Goal: Task Accomplishment & Management: Complete application form

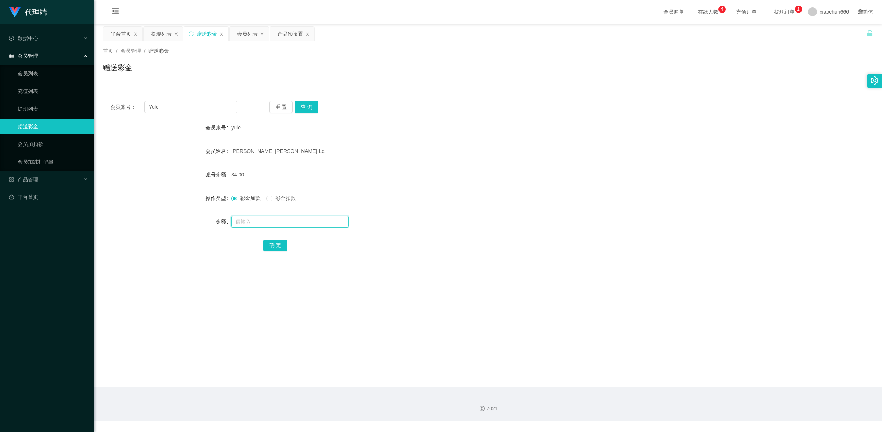
click at [251, 225] on input "text" at bounding box center [290, 222] width 118 height 12
type input "8"
drag, startPoint x: 276, startPoint y: 246, endPoint x: 450, endPoint y: 173, distance: 188.9
click at [276, 246] on button "确 定" at bounding box center [275, 246] width 24 height 12
click at [247, 220] on input "text" at bounding box center [290, 222] width 118 height 12
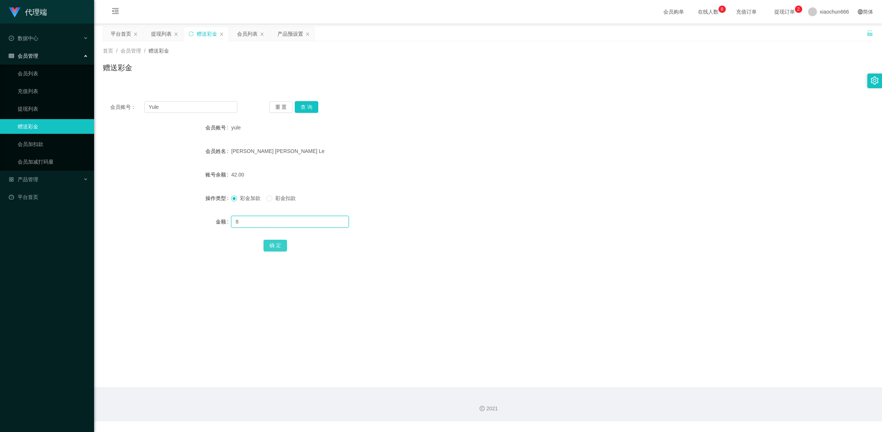
type input "8"
drag, startPoint x: 274, startPoint y: 243, endPoint x: 306, endPoint y: 219, distance: 39.4
click at [274, 243] on button "确 定" at bounding box center [275, 246] width 24 height 12
click at [265, 222] on input "text" at bounding box center [290, 222] width 118 height 12
type input "8"
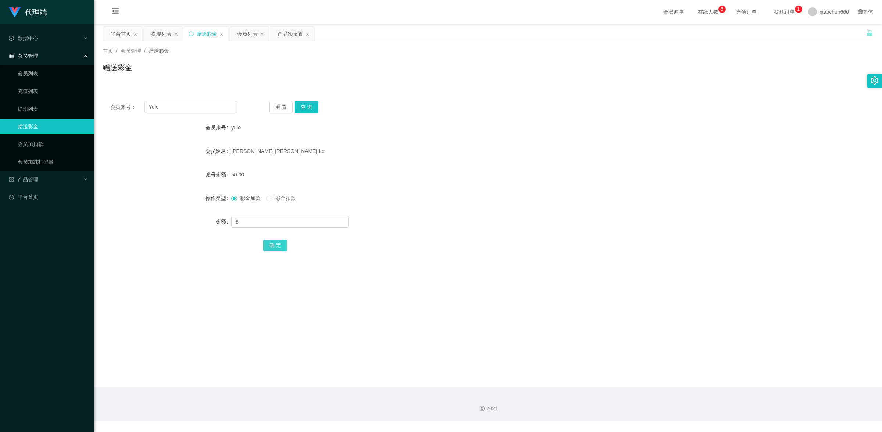
drag, startPoint x: 279, startPoint y: 244, endPoint x: 479, endPoint y: 190, distance: 206.8
click at [287, 244] on div "确 定" at bounding box center [487, 245] width 449 height 15
drag, startPoint x: 306, startPoint y: 141, endPoint x: 300, endPoint y: 103, distance: 38.7
click at [307, 136] on form "会员账号 yule 会员姓名 [PERSON_NAME] [PERSON_NAME] Le 账号余额 50.00 操作类型 彩金加款 彩金扣款 金额 8 确 定" at bounding box center [488, 186] width 770 height 132
click at [301, 104] on button "查 询" at bounding box center [307, 107] width 24 height 12
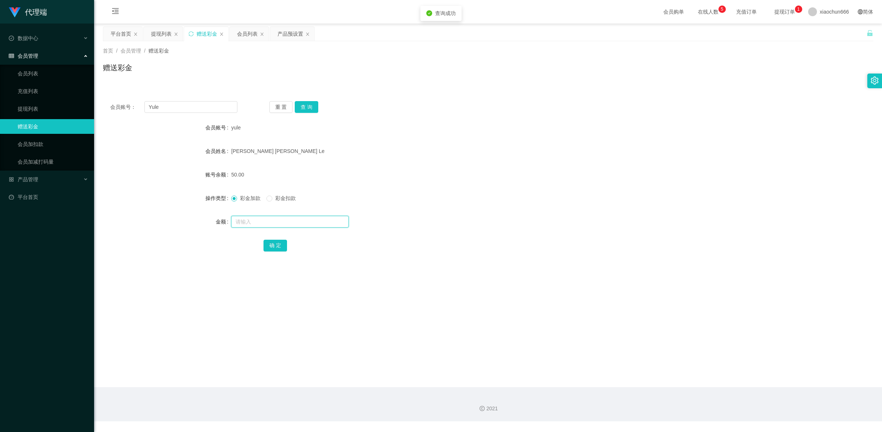
click at [274, 220] on input "text" at bounding box center [290, 222] width 118 height 12
type input "8"
click at [283, 244] on button "确 定" at bounding box center [275, 246] width 24 height 12
click at [285, 221] on input "text" at bounding box center [290, 222] width 118 height 12
type input "8"
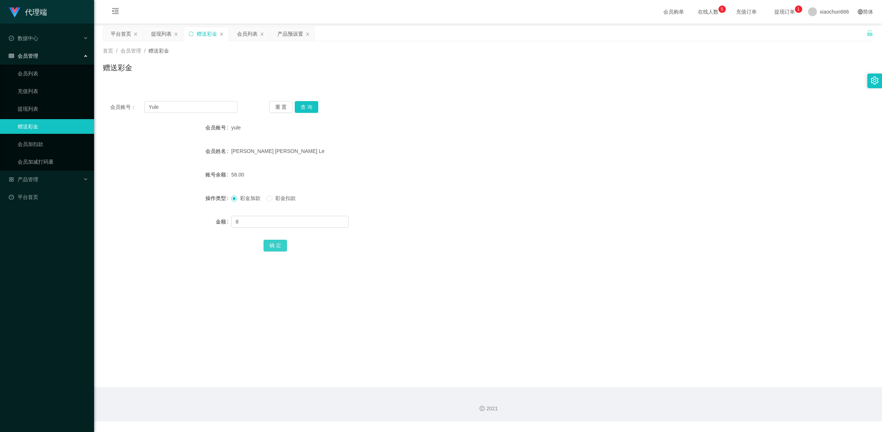
click at [282, 241] on button "确 定" at bounding box center [275, 246] width 24 height 12
click at [276, 223] on input "text" at bounding box center [290, 222] width 118 height 12
type input "1"
drag, startPoint x: 285, startPoint y: 248, endPoint x: 316, endPoint y: 239, distance: 32.6
click at [285, 248] on button "确 定" at bounding box center [275, 246] width 24 height 12
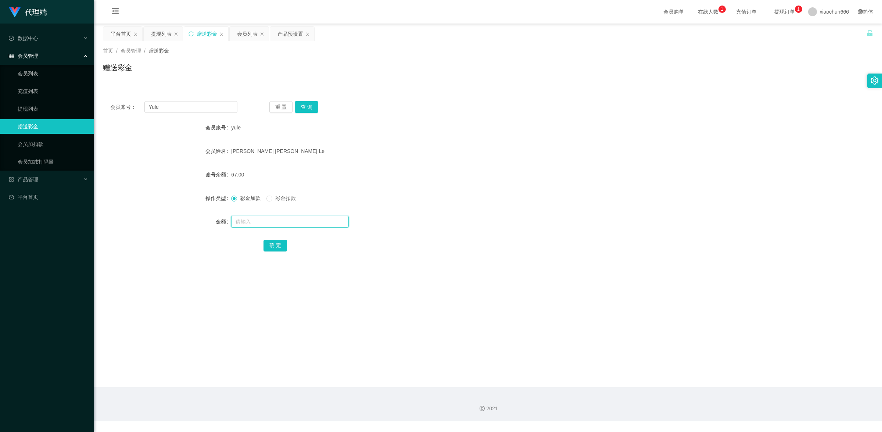
click at [258, 222] on input "text" at bounding box center [290, 222] width 118 height 12
type input "1"
click at [279, 243] on button "确 定" at bounding box center [275, 246] width 24 height 12
click at [38, 105] on link "提现列表" at bounding box center [53, 108] width 71 height 15
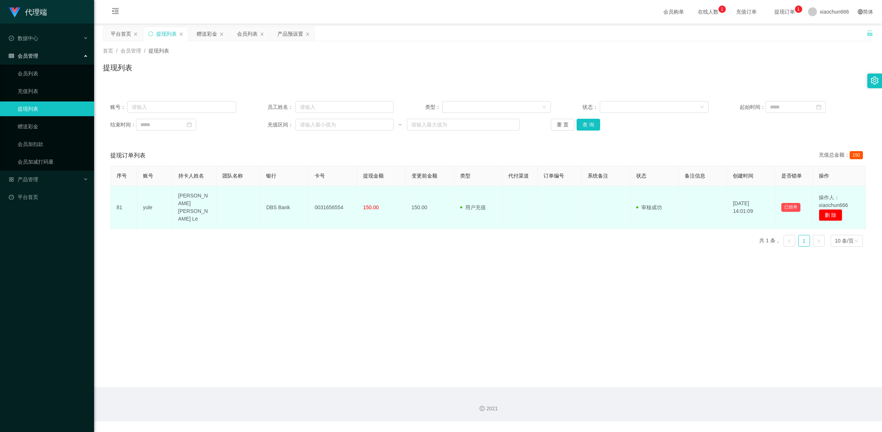
click at [151, 206] on td "yule" at bounding box center [154, 207] width 35 height 43
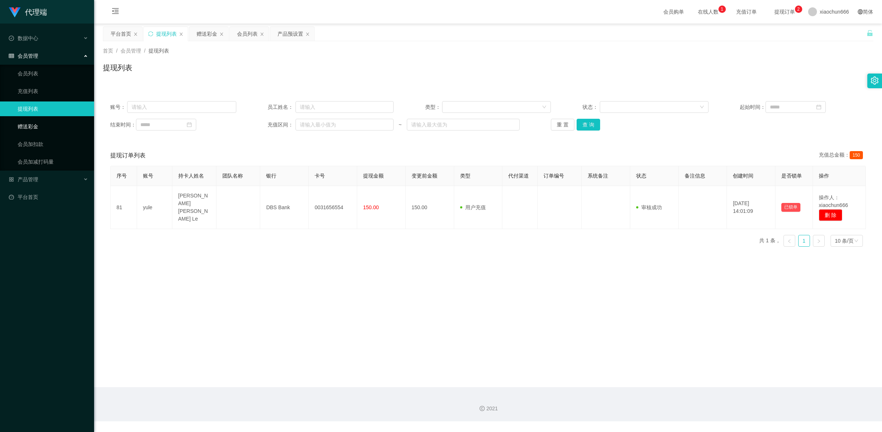
click at [43, 129] on link "赠送彩金" at bounding box center [53, 126] width 71 height 15
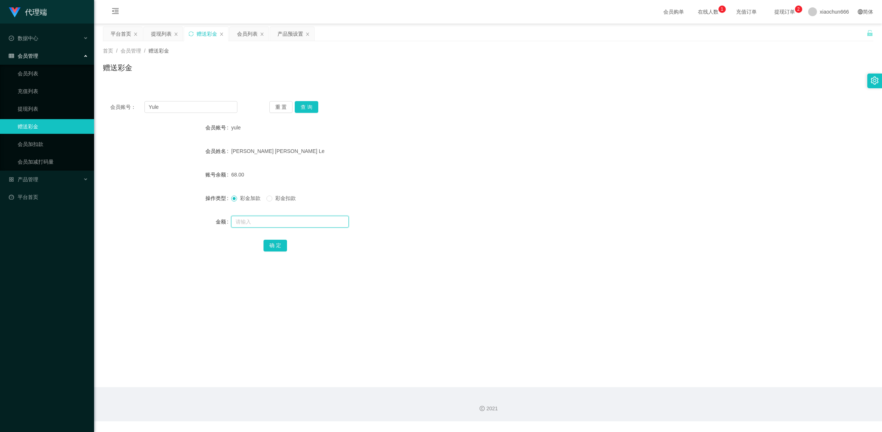
click at [252, 223] on input "text" at bounding box center [290, 222] width 118 height 12
type input "1"
drag, startPoint x: 270, startPoint y: 244, endPoint x: 278, endPoint y: 244, distance: 7.7
click at [270, 244] on button "确 定" at bounding box center [275, 246] width 24 height 12
click at [266, 217] on input "text" at bounding box center [290, 222] width 118 height 12
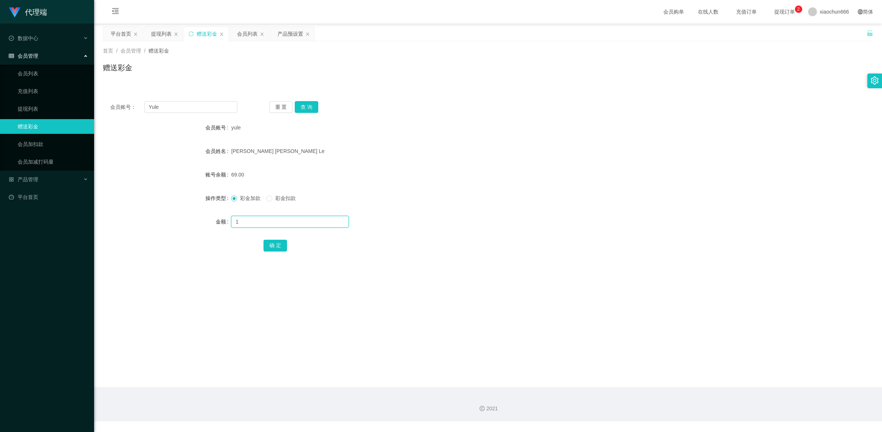
type input "1"
click at [267, 237] on form "会员账号 yule 会员姓名 [PERSON_NAME] [PERSON_NAME] Le 账号余额 69.00 操作类型 彩金加款 彩金扣款 金额 1 确 定" at bounding box center [488, 186] width 770 height 132
drag, startPoint x: 270, startPoint y: 239, endPoint x: 276, endPoint y: 242, distance: 5.9
click at [270, 239] on div "确 定" at bounding box center [487, 245] width 449 height 15
click at [276, 242] on button "确 定" at bounding box center [275, 246] width 24 height 12
